Goal: Find contact information: Find contact information

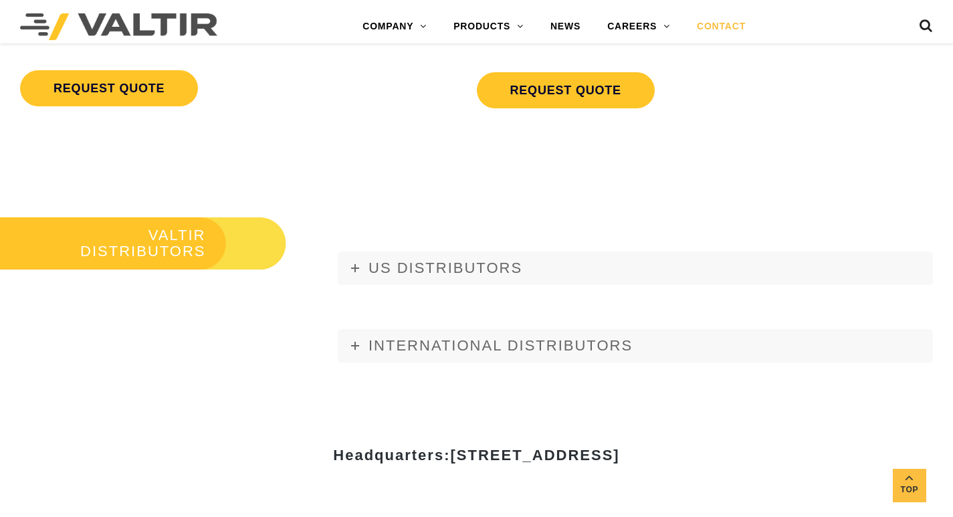
scroll to position [1579, 0]
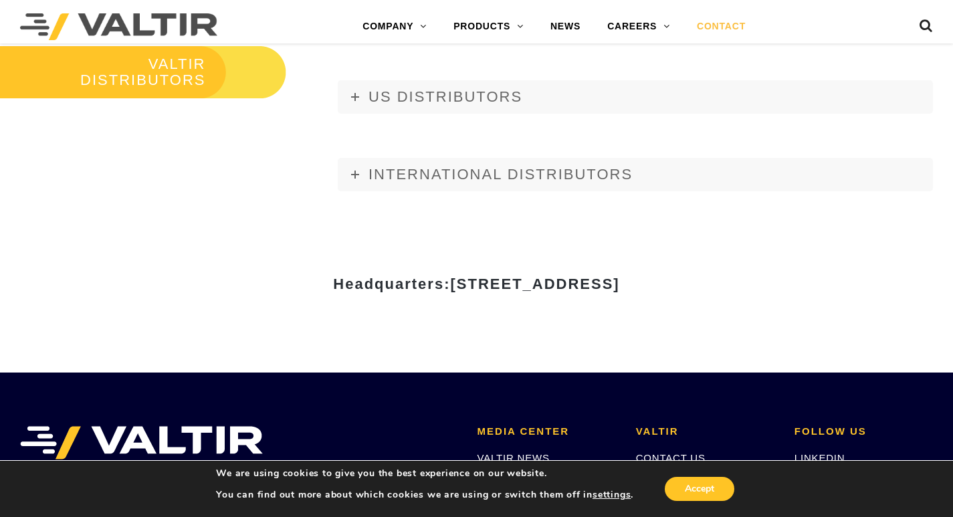
click at [619, 282] on span "[STREET_ADDRESS]" at bounding box center [534, 284] width 169 height 17
copy span "75001"
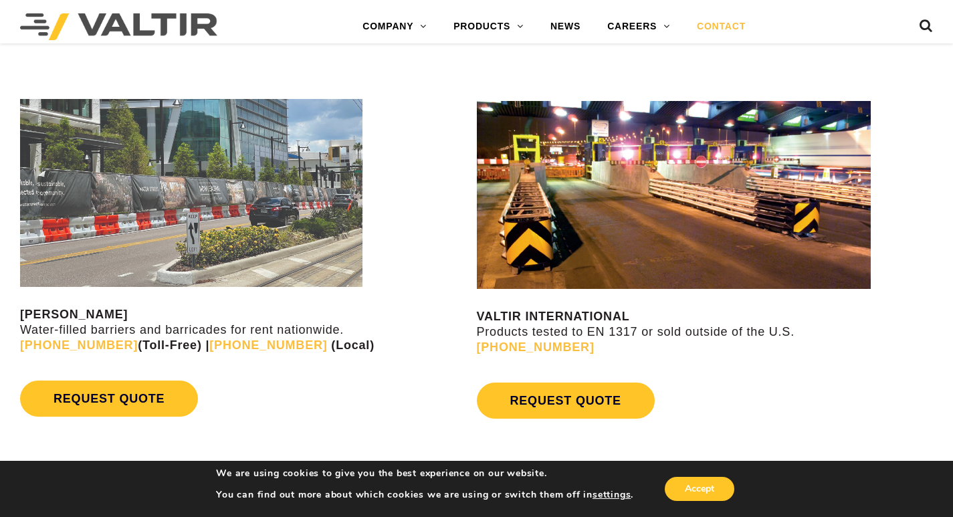
scroll to position [1033, 0]
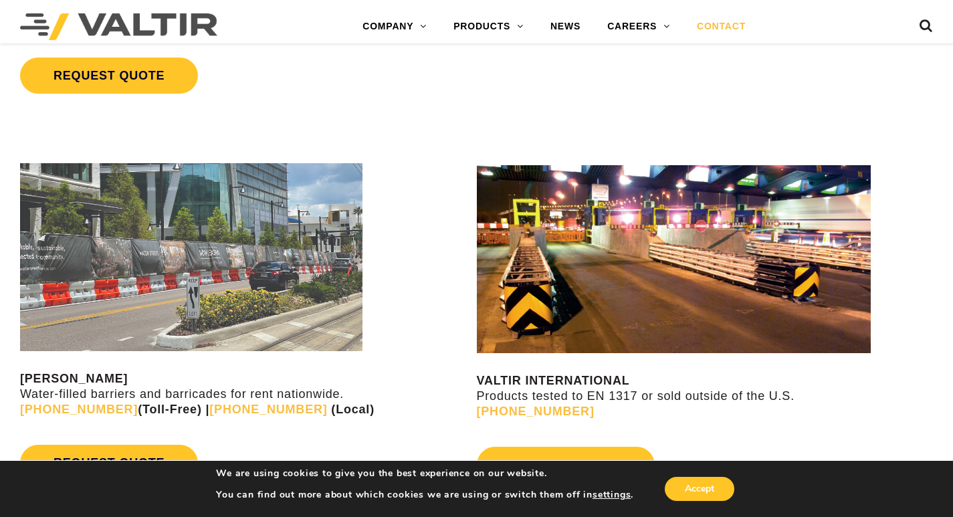
click at [388, 367] on div "VALTIR RENTALS Water-filled barriers and barricades for rent nationwide. [PHONE…" at bounding box center [247, 325] width 454 height 324
drag, startPoint x: 592, startPoint y: 411, endPoint x: 494, endPoint y: 405, distance: 98.5
click at [494, 405] on p "VALTIR INTERNATIONAL Products tested to EN 1317 or sold outside of the U.S. [PH…" at bounding box center [715, 396] width 477 height 47
copy link "[PHONE_NUMBER]"
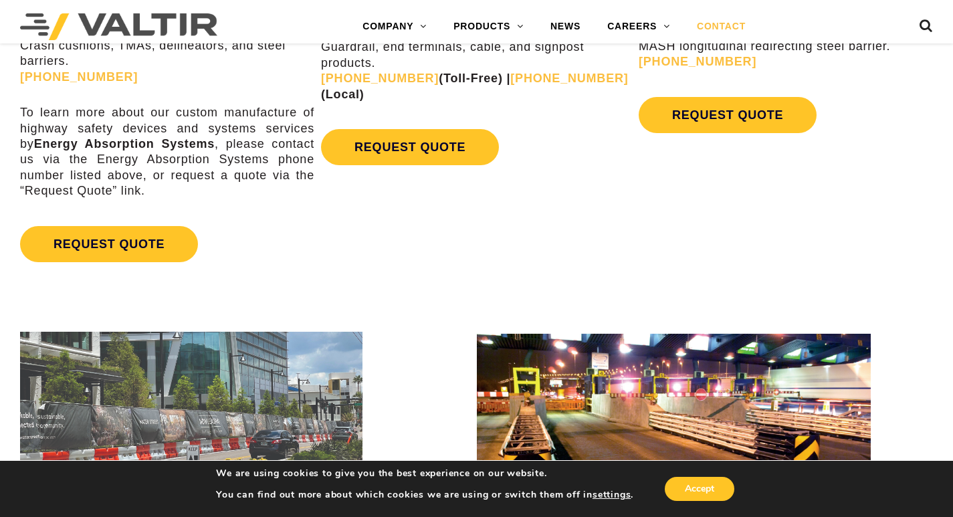
scroll to position [699, 0]
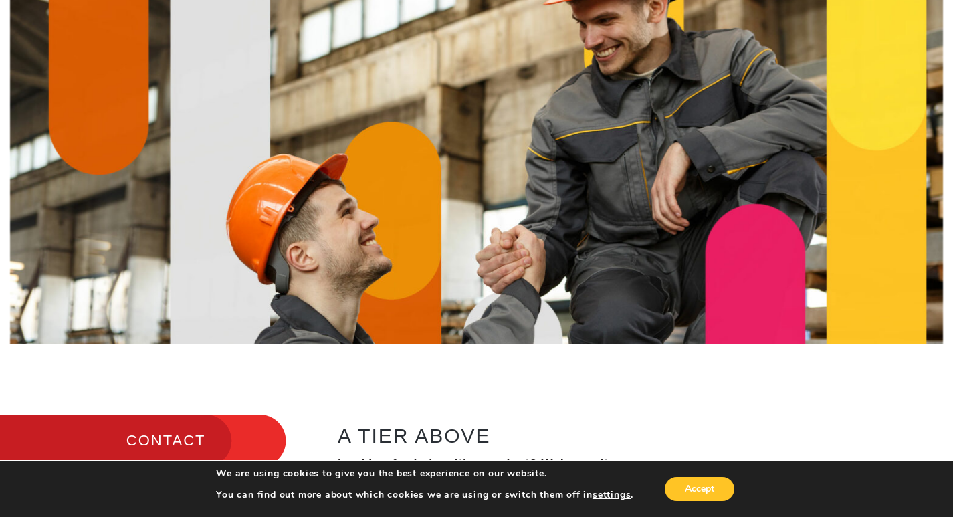
click at [144, 432] on h3 "CONTACT" at bounding box center [143, 441] width 286 height 56
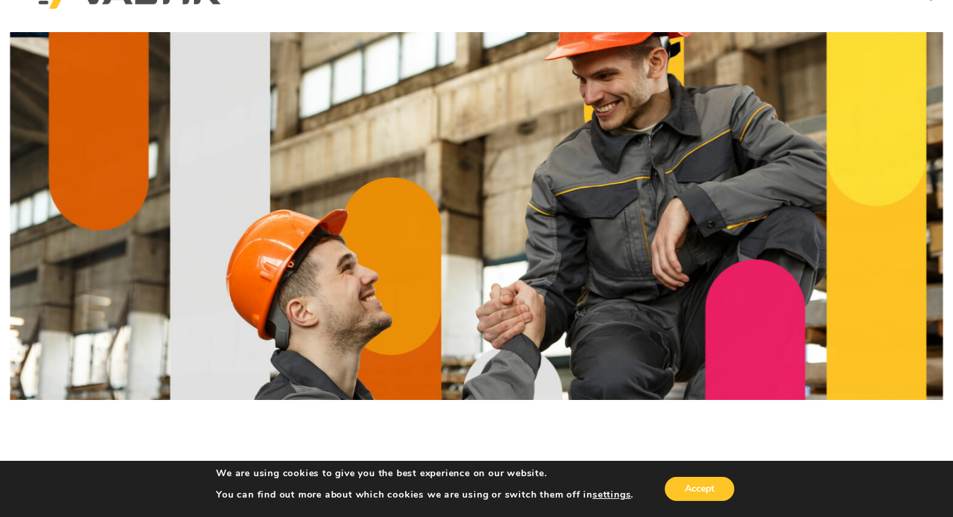
scroll to position [0, 0]
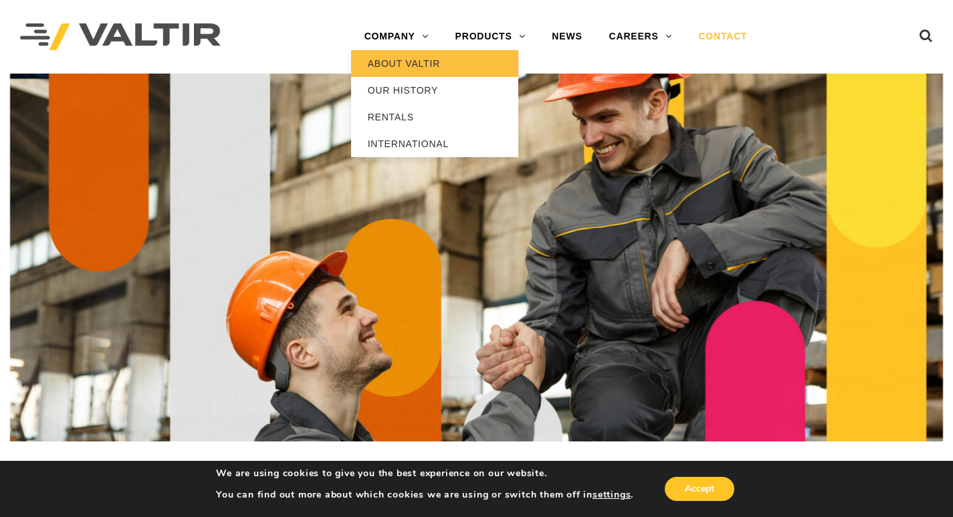
click at [427, 63] on link "ABOUT VALTIR" at bounding box center [434, 63] width 167 height 27
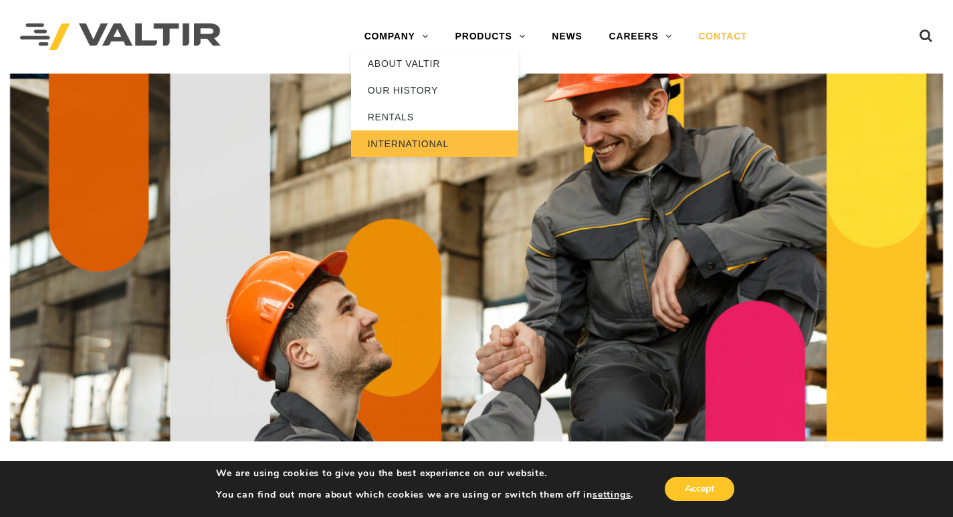
click at [411, 148] on link "INTERNATIONAL" at bounding box center [434, 143] width 167 height 27
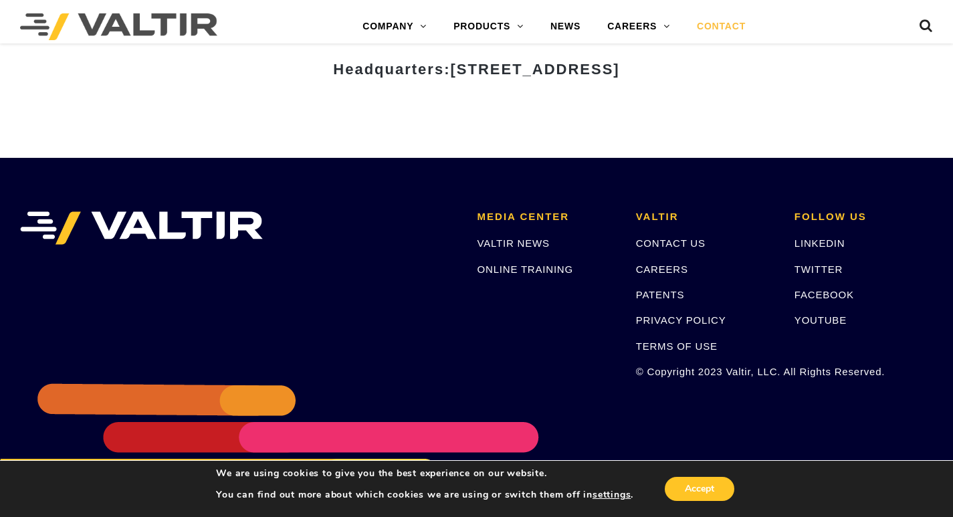
scroll to position [1836, 0]
